Goal: Task Accomplishment & Management: Use online tool/utility

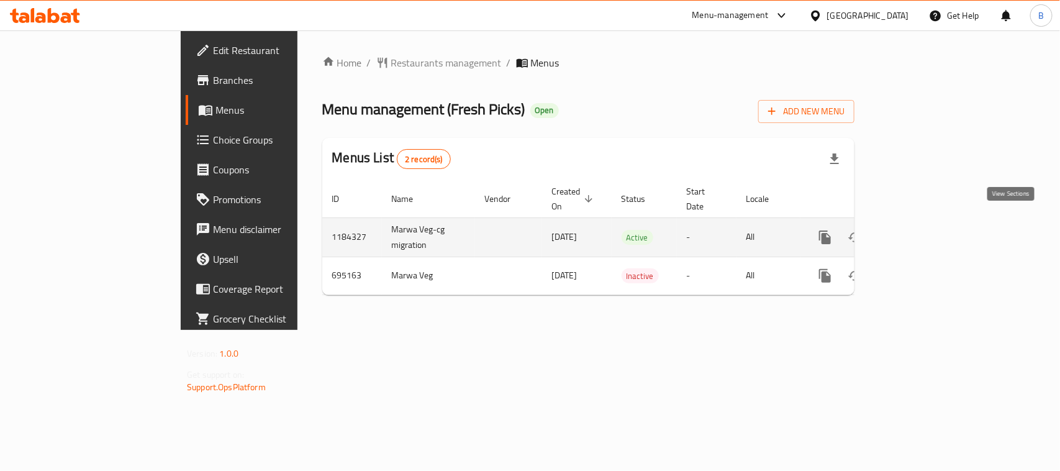
click at [922, 230] on icon "enhanced table" at bounding box center [914, 237] width 15 height 15
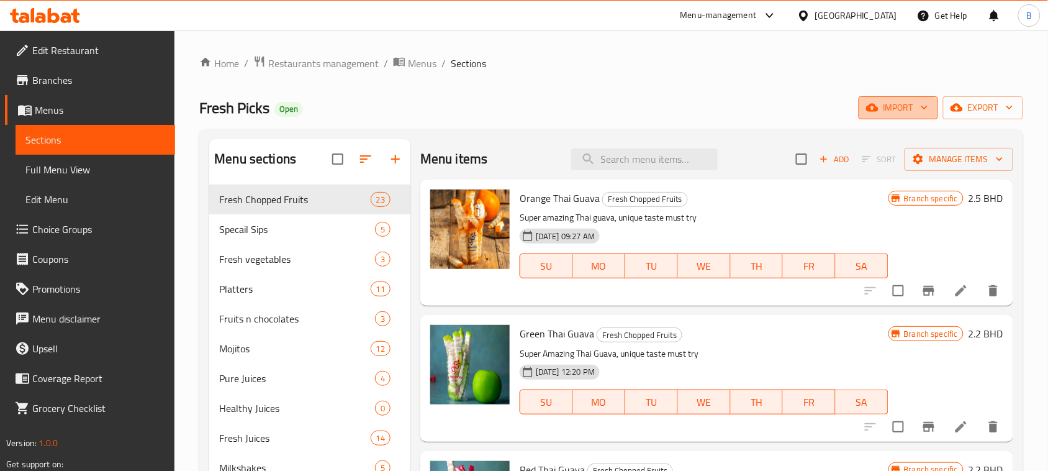
click at [898, 103] on span "import" at bounding box center [899, 108] width 60 height 16
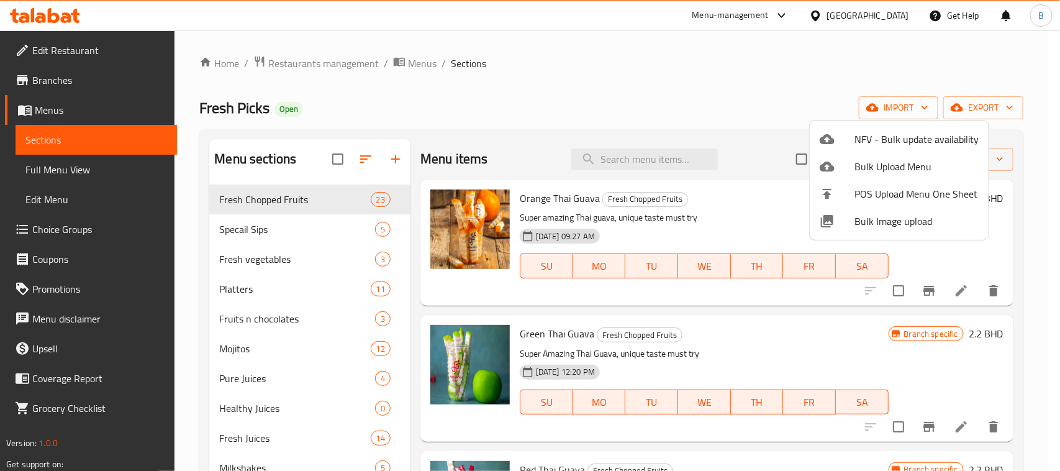
click at [747, 75] on div at bounding box center [530, 235] width 1060 height 471
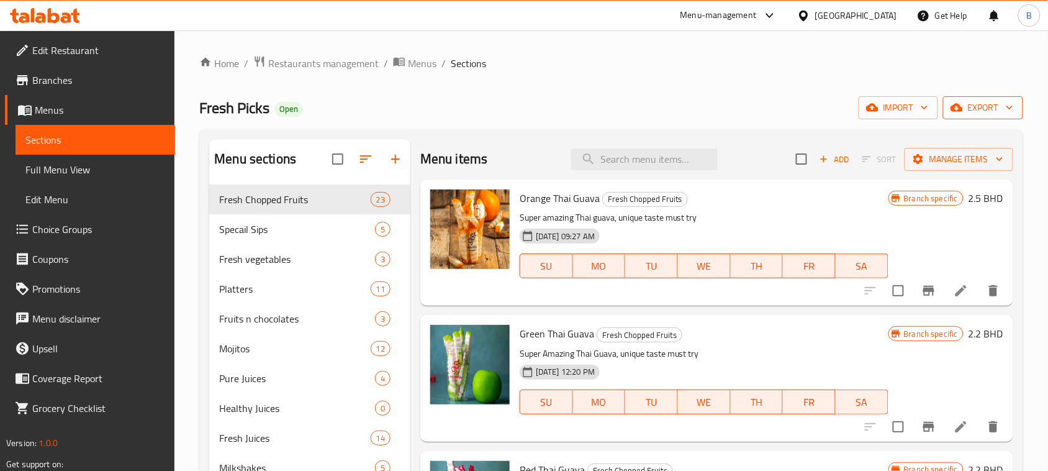
click at [1007, 111] on icon "button" at bounding box center [1010, 107] width 12 height 12
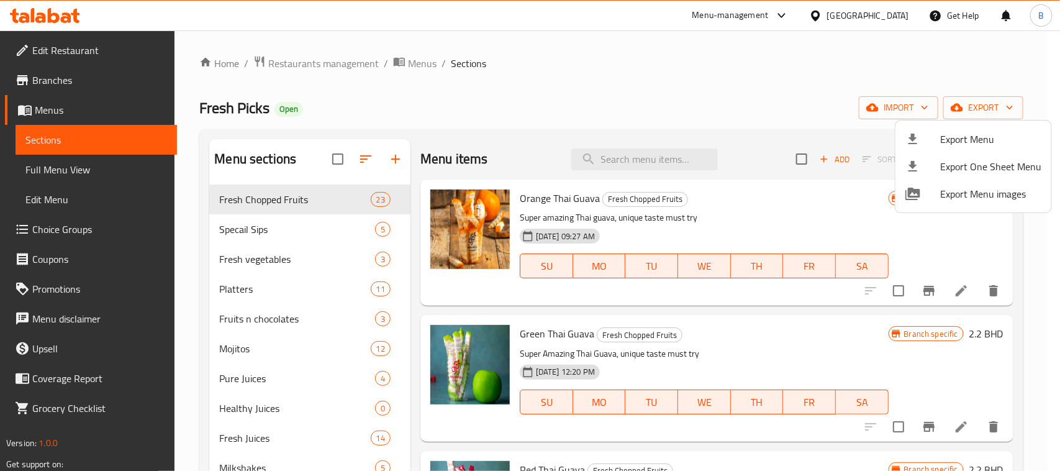
click at [727, 94] on div at bounding box center [530, 235] width 1060 height 471
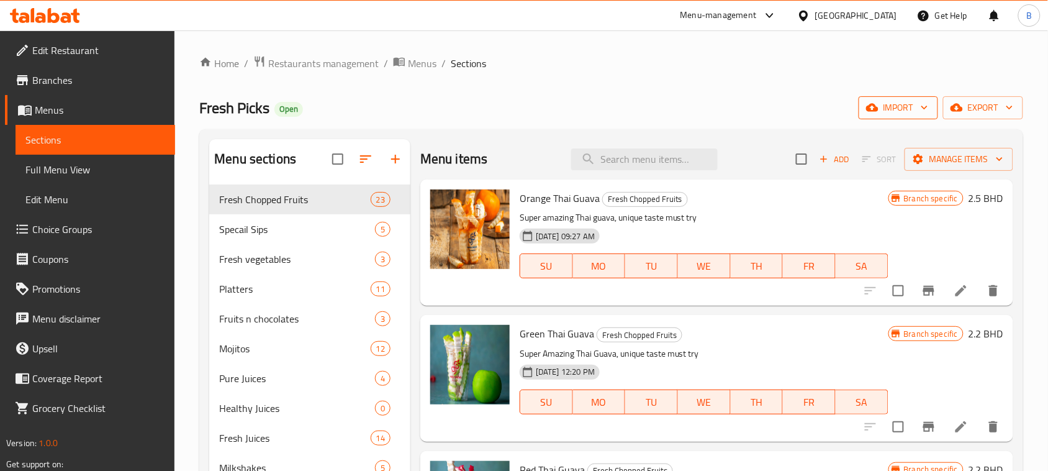
click at [904, 106] on span "import" at bounding box center [899, 108] width 60 height 16
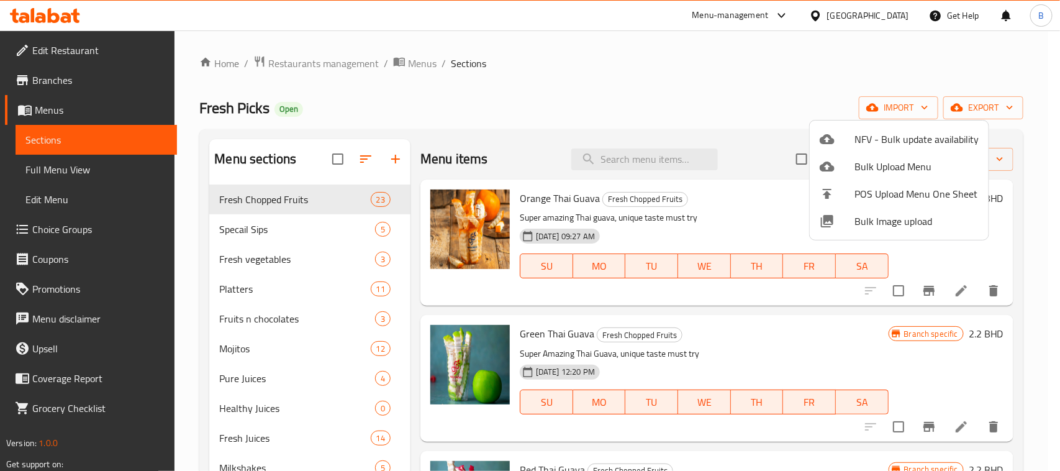
click at [712, 65] on div at bounding box center [530, 235] width 1060 height 471
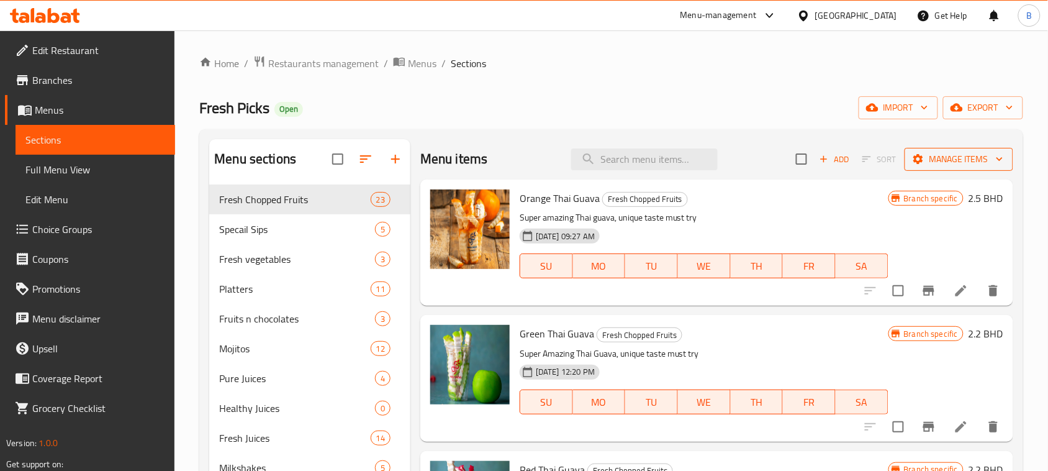
click at [950, 157] on span "Manage items" at bounding box center [959, 160] width 89 height 16
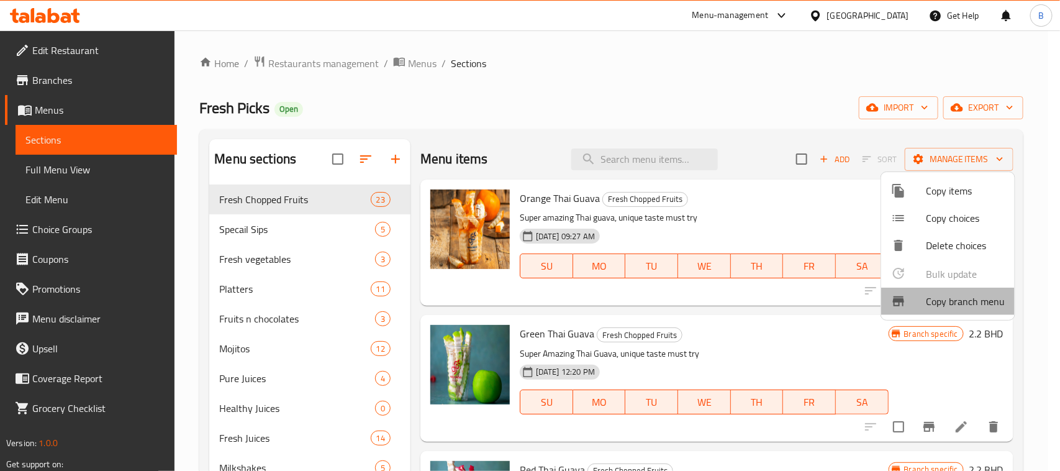
click at [953, 306] on span "Copy branch menu" at bounding box center [965, 301] width 79 height 15
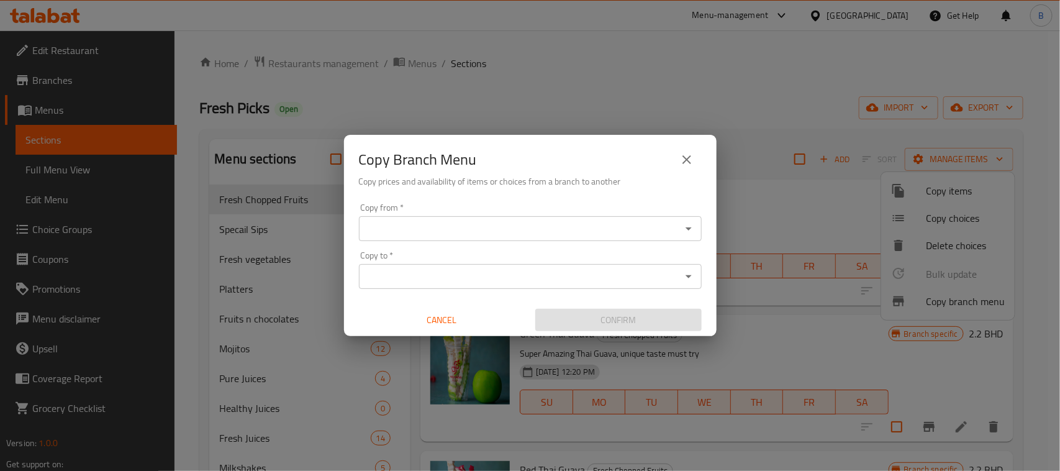
click at [548, 232] on input "Copy from   *" at bounding box center [520, 228] width 315 height 17
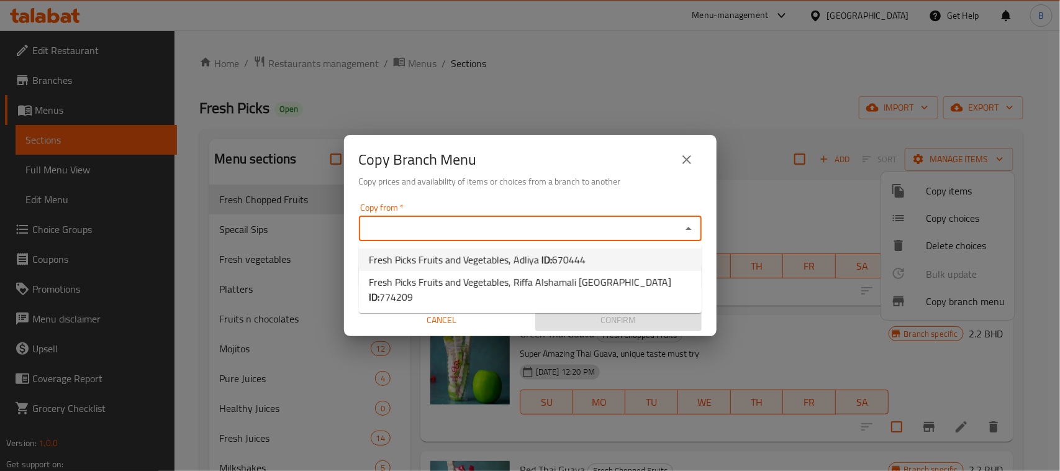
click at [542, 258] on b "ID:" at bounding box center [547, 259] width 11 height 19
type input "Fresh Picks Fruits and Vegetables, Adliya"
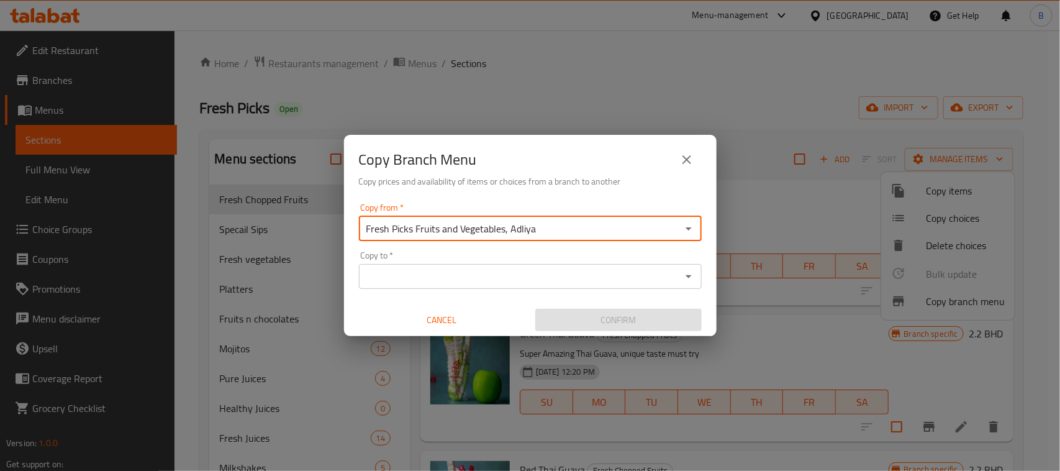
click at [498, 264] on div "Copy to *" at bounding box center [530, 276] width 343 height 25
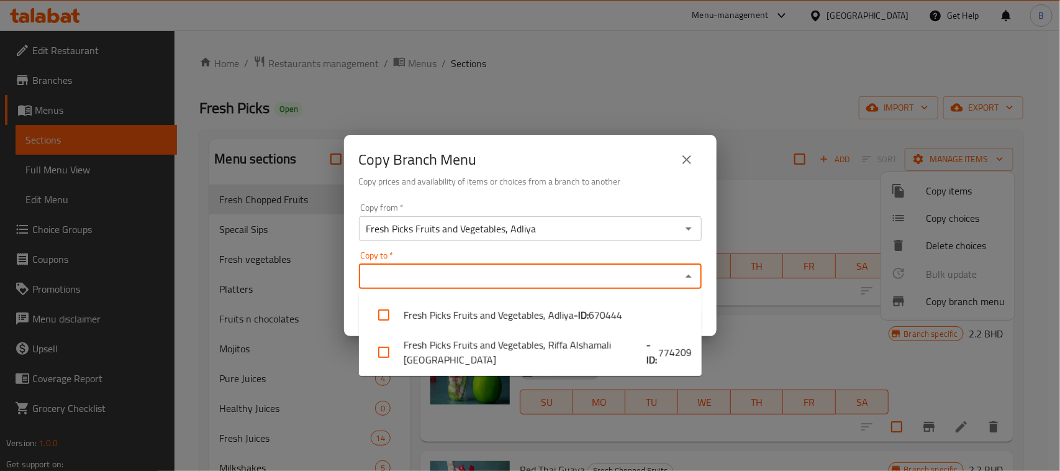
click at [497, 280] on input "Copy to   *" at bounding box center [520, 276] width 315 height 17
click at [551, 342] on li "Fresh Picks Fruits and Vegetables, Riffa Alshamali North Riffa - ID: 774209" at bounding box center [530, 352] width 343 height 37
checkbox input "true"
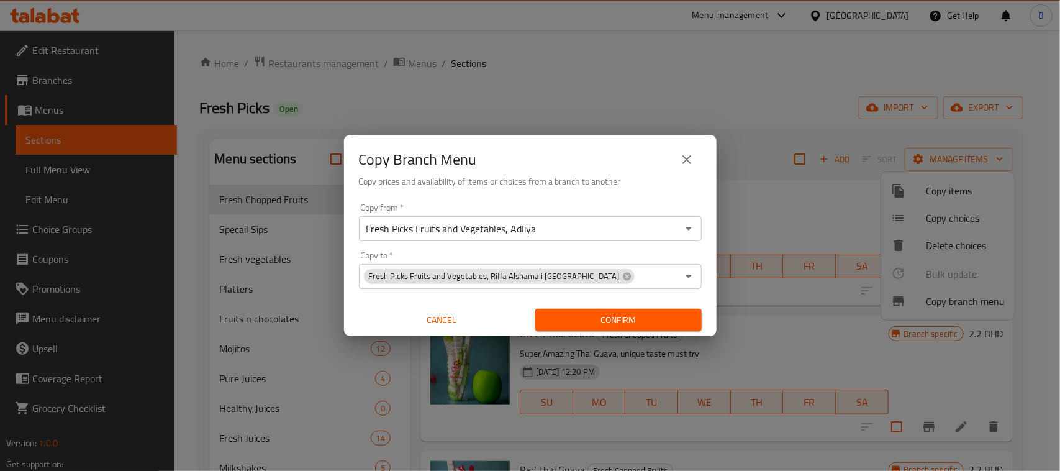
click at [545, 187] on h6 "Copy prices and availability of items or choices from a branch to another" at bounding box center [530, 182] width 343 height 14
click at [597, 314] on span "Confirm" at bounding box center [618, 320] width 147 height 16
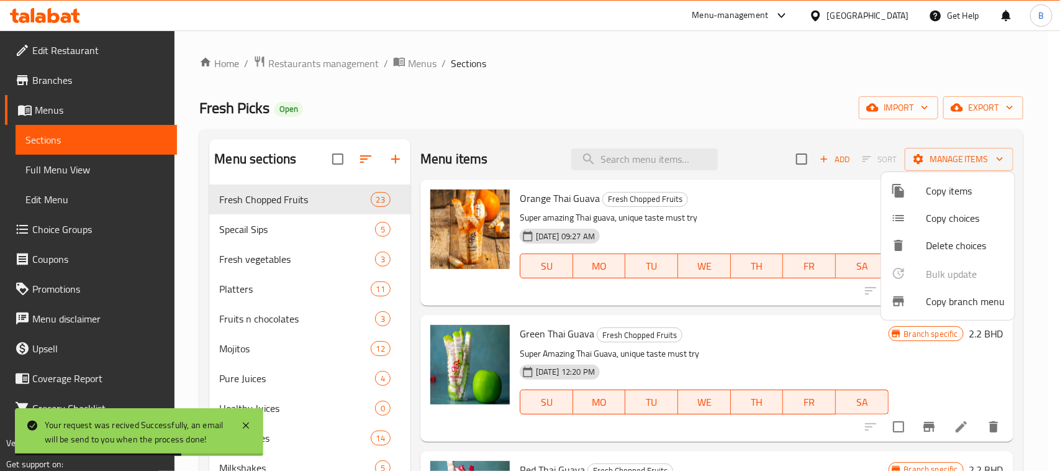
click at [657, 41] on div at bounding box center [530, 235] width 1060 height 471
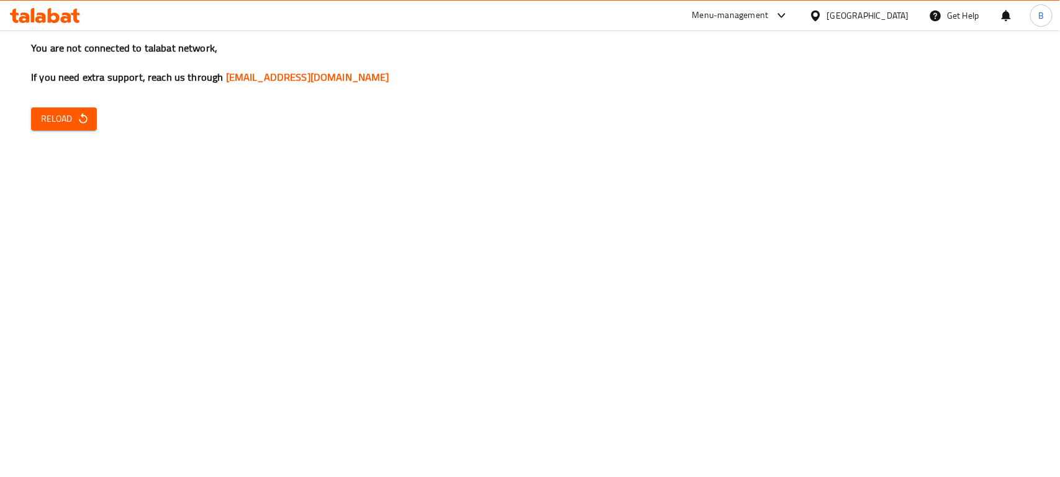
click at [88, 99] on div "You are not connected to talabat network, If you need extra support, reach us t…" at bounding box center [530, 238] width 1060 height 477
click at [84, 111] on span "Reload" at bounding box center [64, 119] width 46 height 16
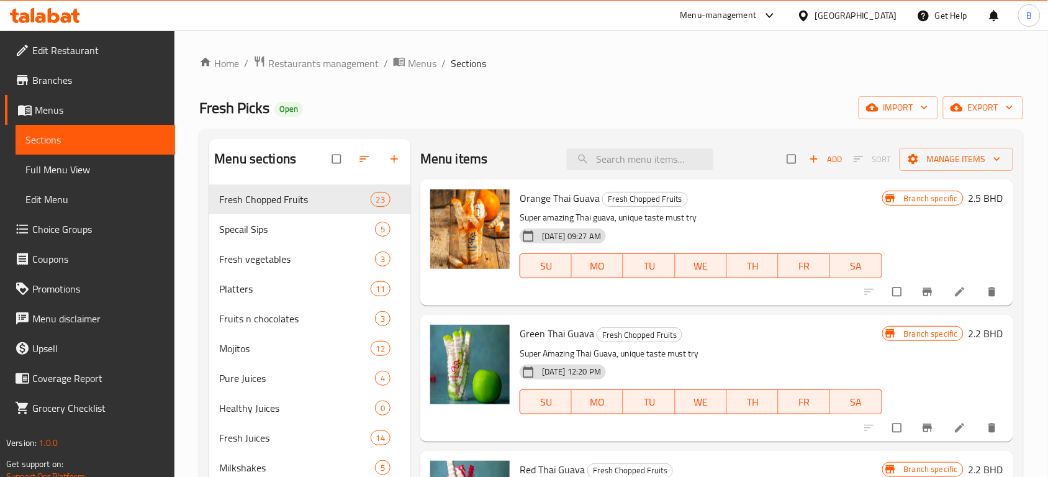
click at [53, 79] on span "Branches" at bounding box center [98, 80] width 133 height 15
